Goal: Task Accomplishment & Management: Use online tool/utility

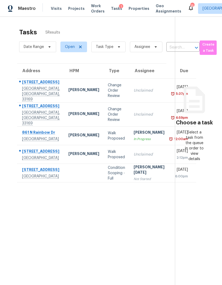
click at [129, 10] on span "Properties" at bounding box center [139, 8] width 21 height 5
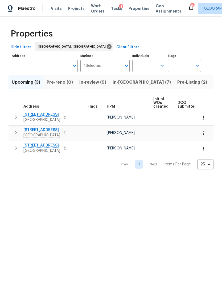
click at [213, 85] on span "Listed (13)" at bounding box center [224, 82] width 22 height 7
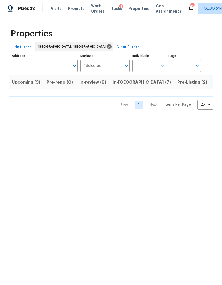
click at [117, 85] on span "In-[GEOGRAPHIC_DATA] (7)" at bounding box center [142, 82] width 58 height 7
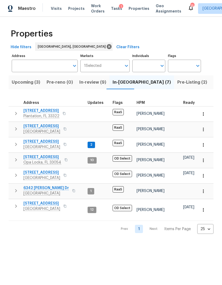
click at [17, 161] on icon "button" at bounding box center [16, 159] width 6 height 6
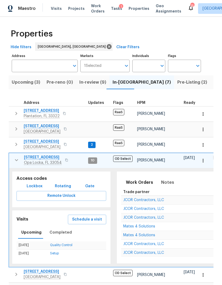
click at [84, 223] on button "Schedule a visit" at bounding box center [87, 220] width 38 height 10
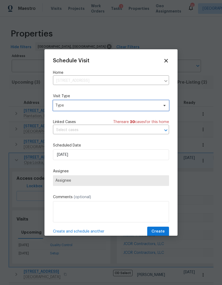
click at [72, 105] on span "Type" at bounding box center [107, 105] width 104 height 5
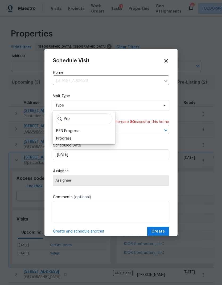
type input "Pro"
click at [62, 139] on div "Progress" at bounding box center [63, 138] width 15 height 5
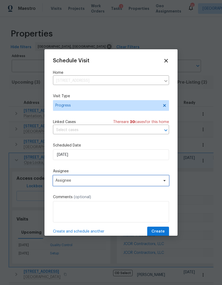
click at [67, 186] on span "Assignee" at bounding box center [111, 180] width 116 height 11
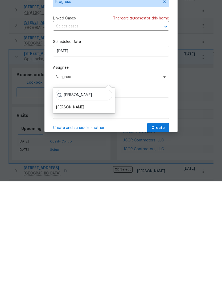
type input "Elsa"
click at [65, 208] on div "[PERSON_NAME]" at bounding box center [70, 210] width 28 height 5
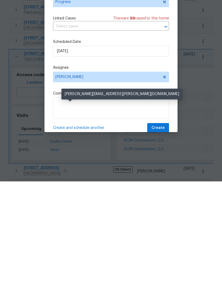
scroll to position [21, 0]
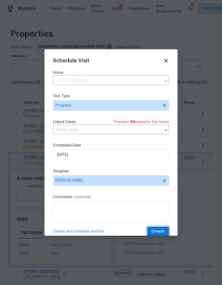
click at [156, 231] on span "Create" at bounding box center [157, 231] width 13 height 7
